Goal: Task Accomplishment & Management: Use online tool/utility

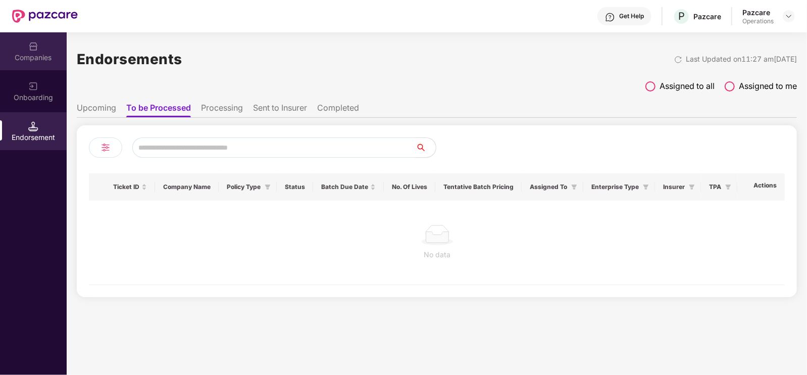
click at [23, 49] on div "Companies" at bounding box center [33, 51] width 67 height 38
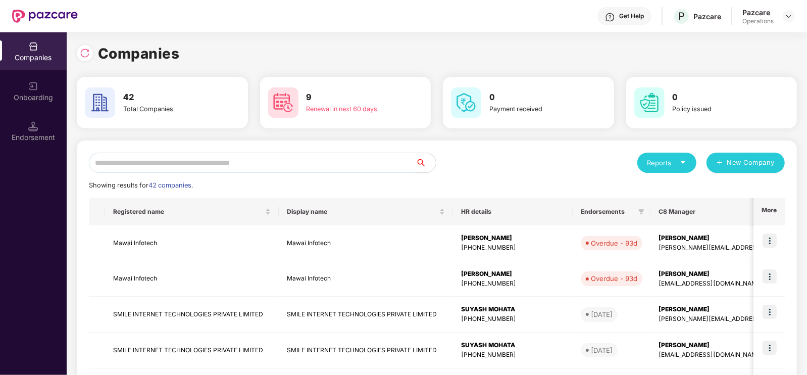
click at [139, 154] on input "text" at bounding box center [252, 162] width 327 height 20
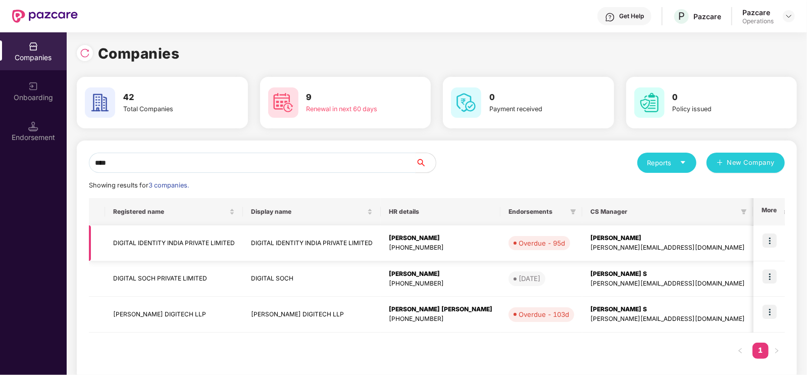
type input "****"
click at [157, 242] on td "DIGITAL IDENTITY INDIA PRIVATE LIMITED" at bounding box center [174, 243] width 138 height 36
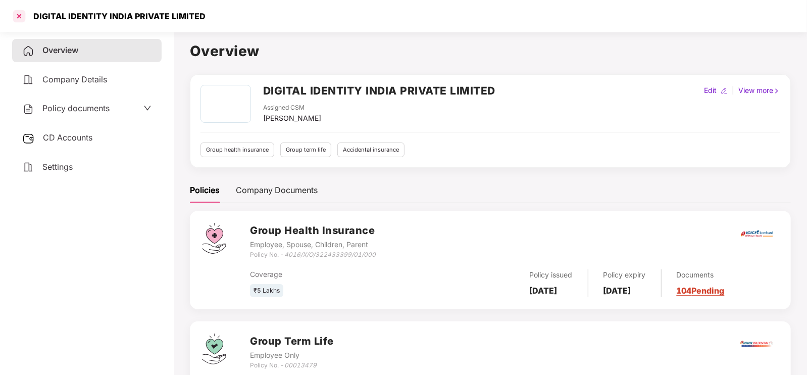
click at [21, 13] on div at bounding box center [19, 16] width 16 height 16
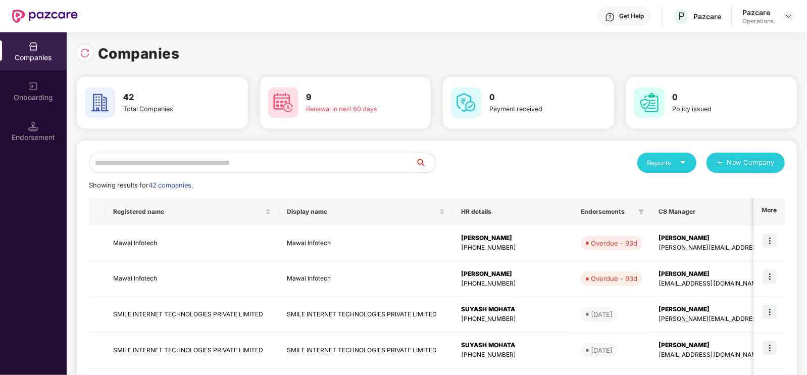
click at [268, 156] on input "text" at bounding box center [252, 162] width 327 height 20
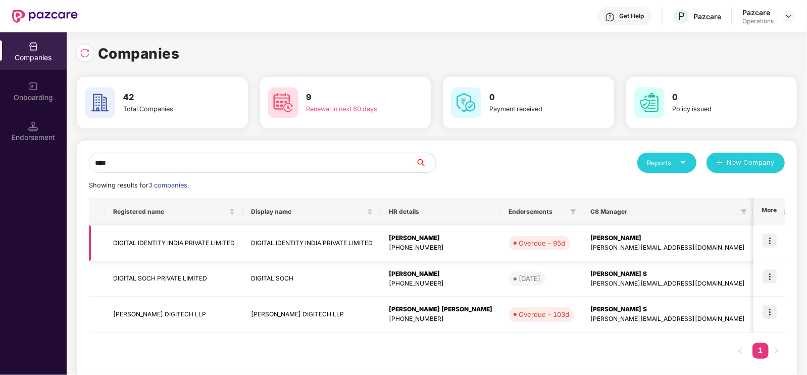
type input "****"
click at [765, 242] on img at bounding box center [769, 240] width 14 height 14
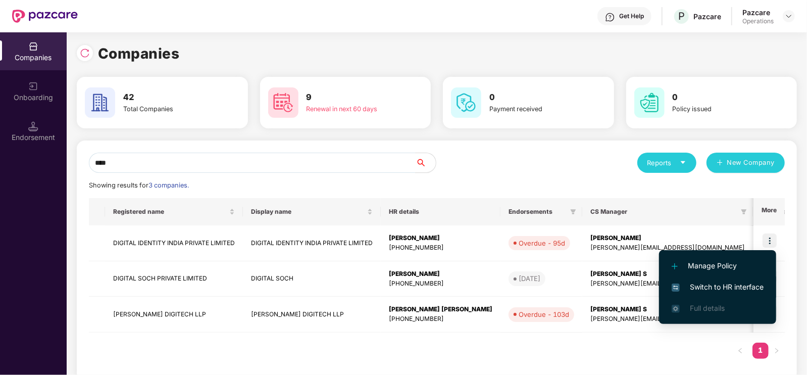
click at [707, 289] on span "Switch to HR interface" at bounding box center [717, 286] width 92 height 11
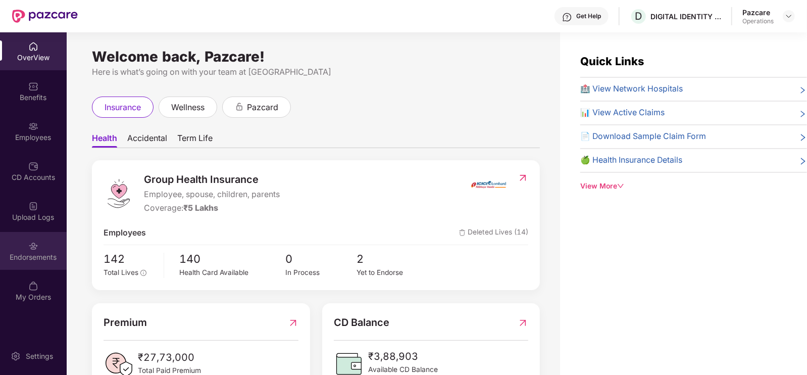
click at [44, 253] on div "Endorsements" at bounding box center [33, 257] width 67 height 10
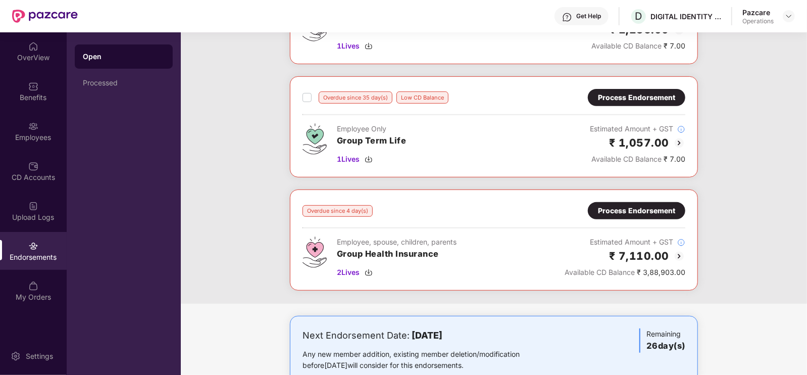
scroll to position [265, 0]
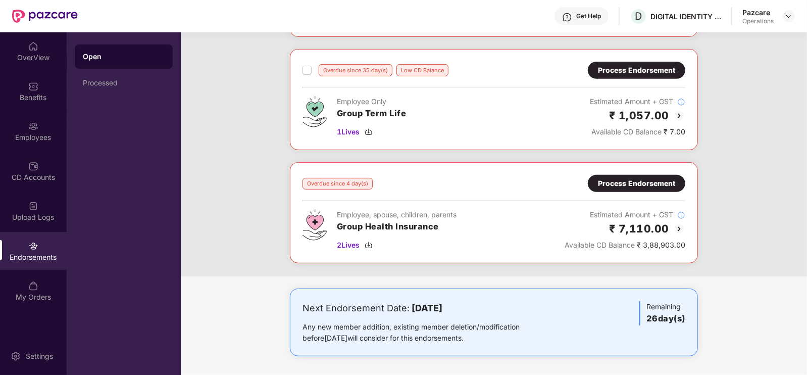
click at [638, 182] on div "Process Endorsement" at bounding box center [636, 183] width 77 height 11
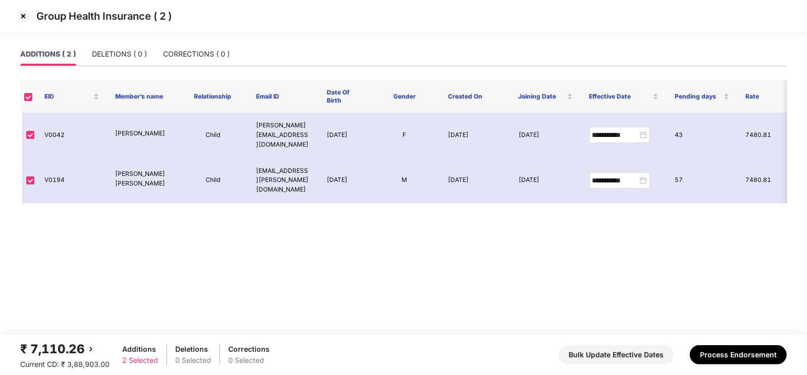
click at [26, 18] on img at bounding box center [23, 16] width 16 height 16
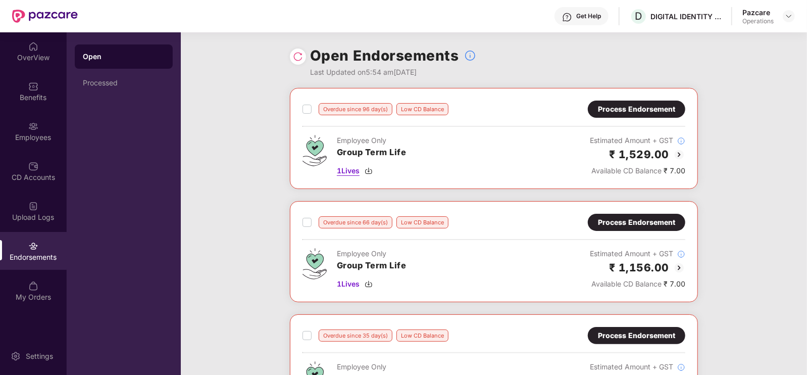
scroll to position [265, 0]
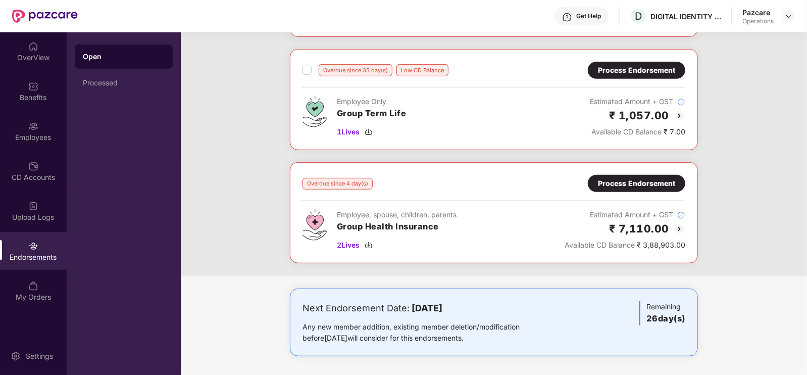
click at [343, 182] on div "Overdue since 4 day(s)" at bounding box center [337, 184] width 70 height 12
click at [524, 209] on div "Employee, spouse, children, parents Group Health Insurance 2 Lives Estimated Am…" at bounding box center [493, 229] width 383 height 41
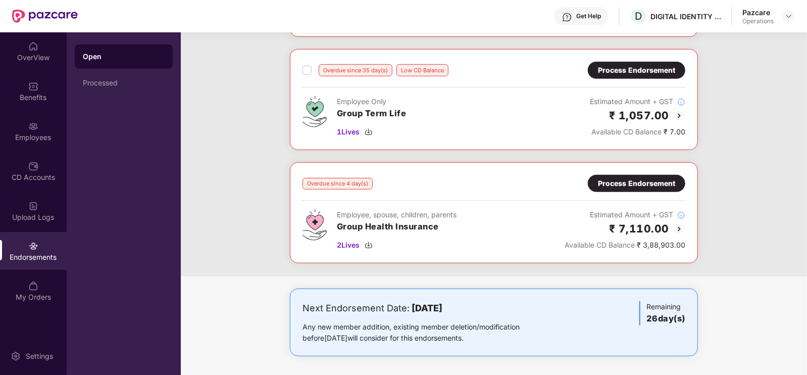
click at [648, 179] on div "Process Endorsement" at bounding box center [636, 183] width 77 height 11
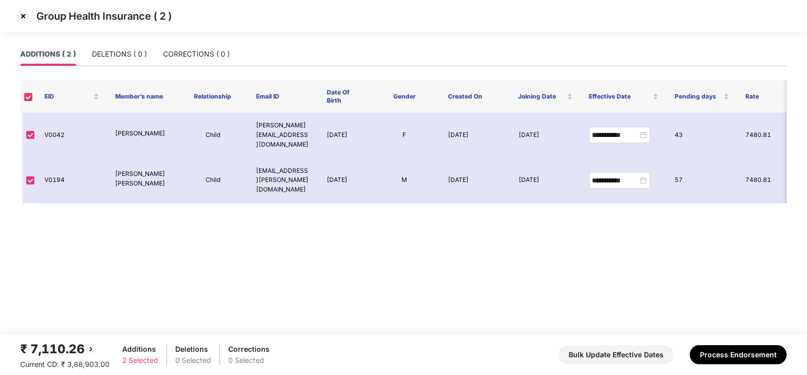
click at [28, 20] on img at bounding box center [23, 16] width 16 height 16
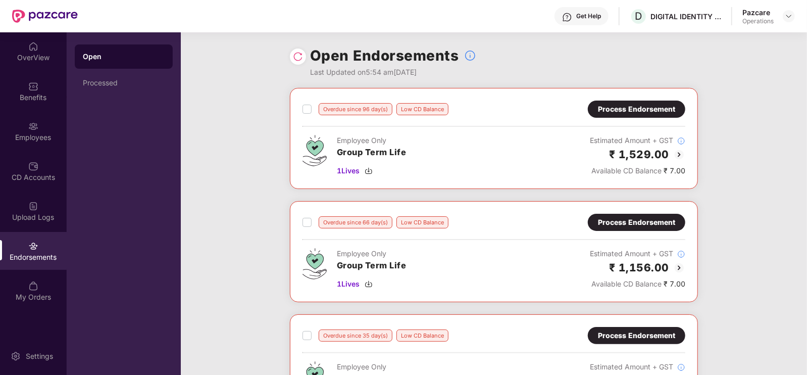
scroll to position [265, 0]
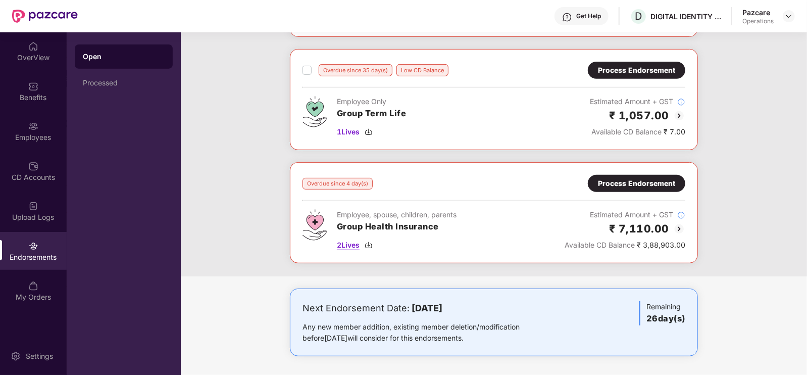
click at [343, 246] on span "2 Lives" at bounding box center [348, 244] width 23 height 11
click at [644, 180] on div "Process Endorsement" at bounding box center [636, 183] width 77 height 11
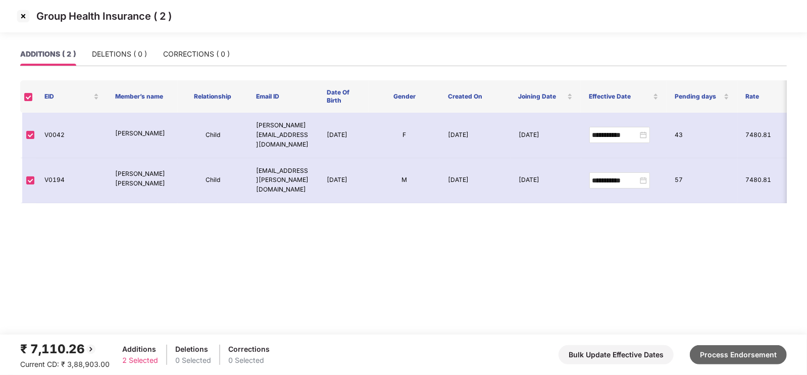
click at [737, 357] on button "Process Endorsement" at bounding box center [738, 354] width 97 height 19
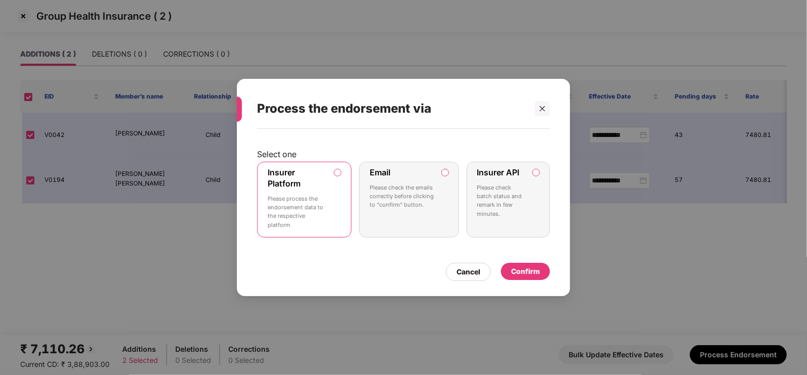
click at [488, 210] on p "Please check batch status and remark in few minutes." at bounding box center [501, 200] width 48 height 35
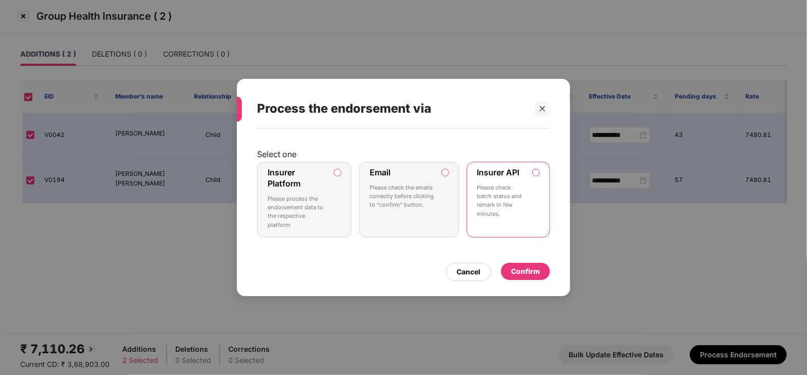
click at [534, 267] on div "Confirm" at bounding box center [525, 271] width 29 height 11
